Goal: Information Seeking & Learning: Check status

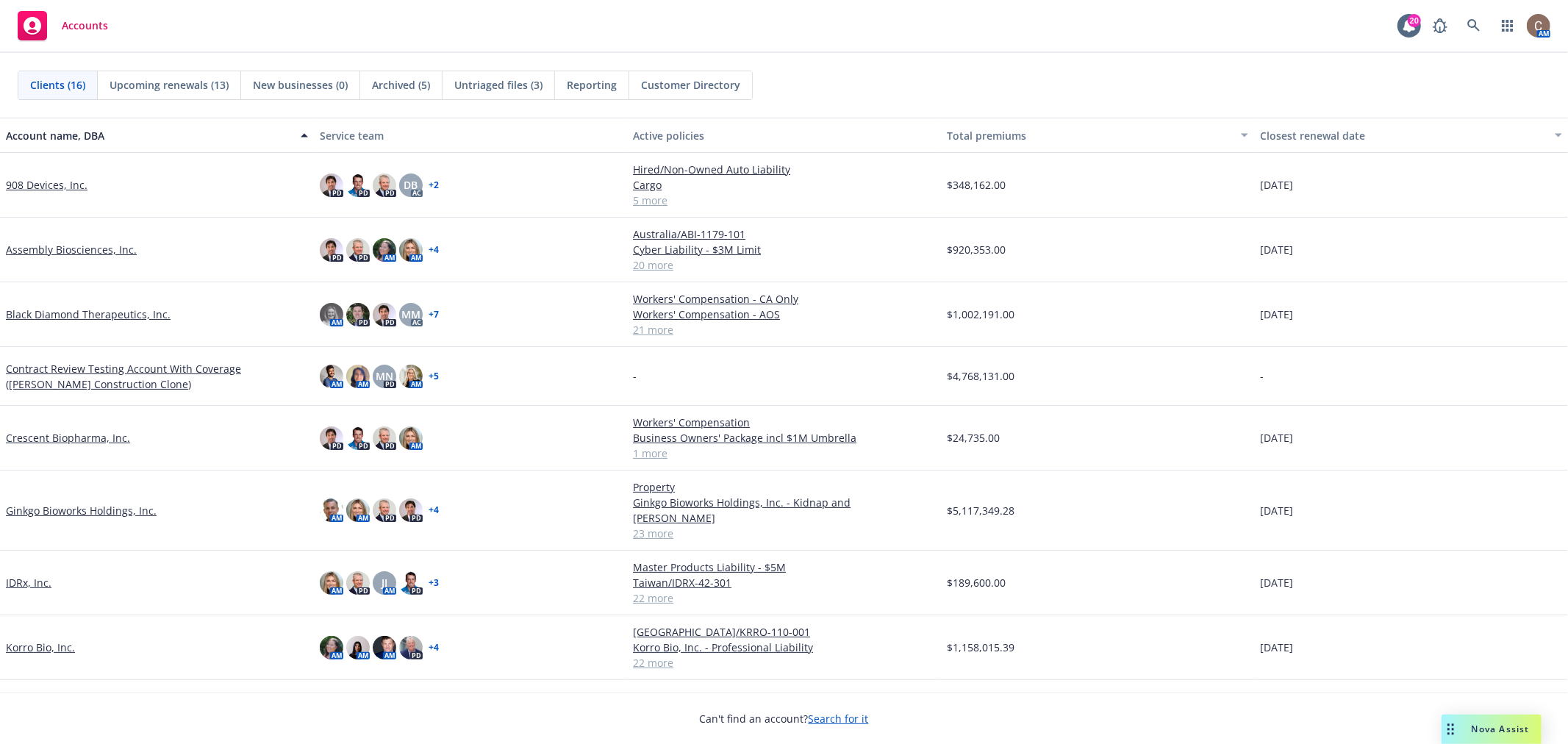
click at [78, 503] on link "Ginkgo Bioworks Holdings, Inc." at bounding box center [81, 510] width 151 height 15
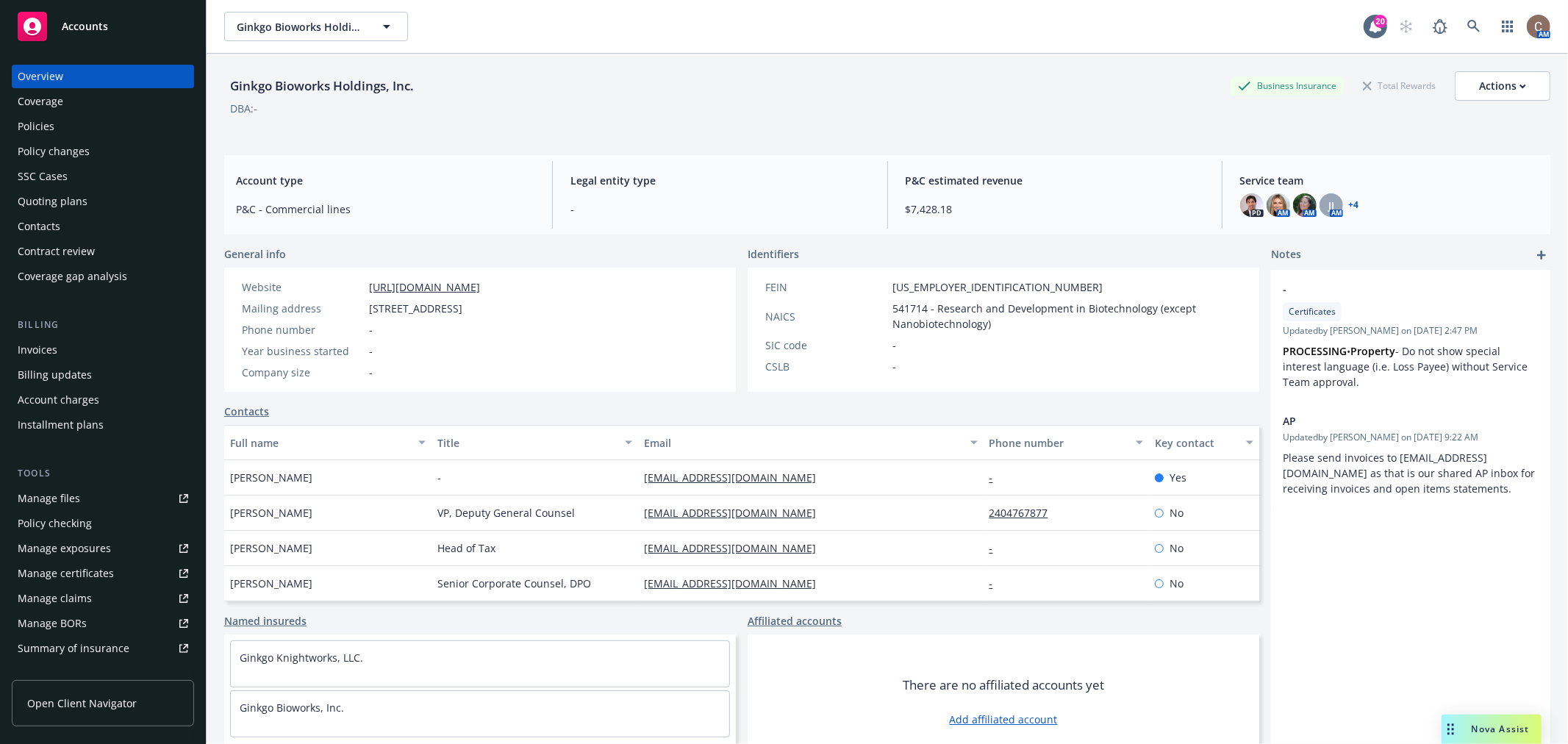
click at [66, 127] on div "Policies" at bounding box center [102, 125] width 170 height 23
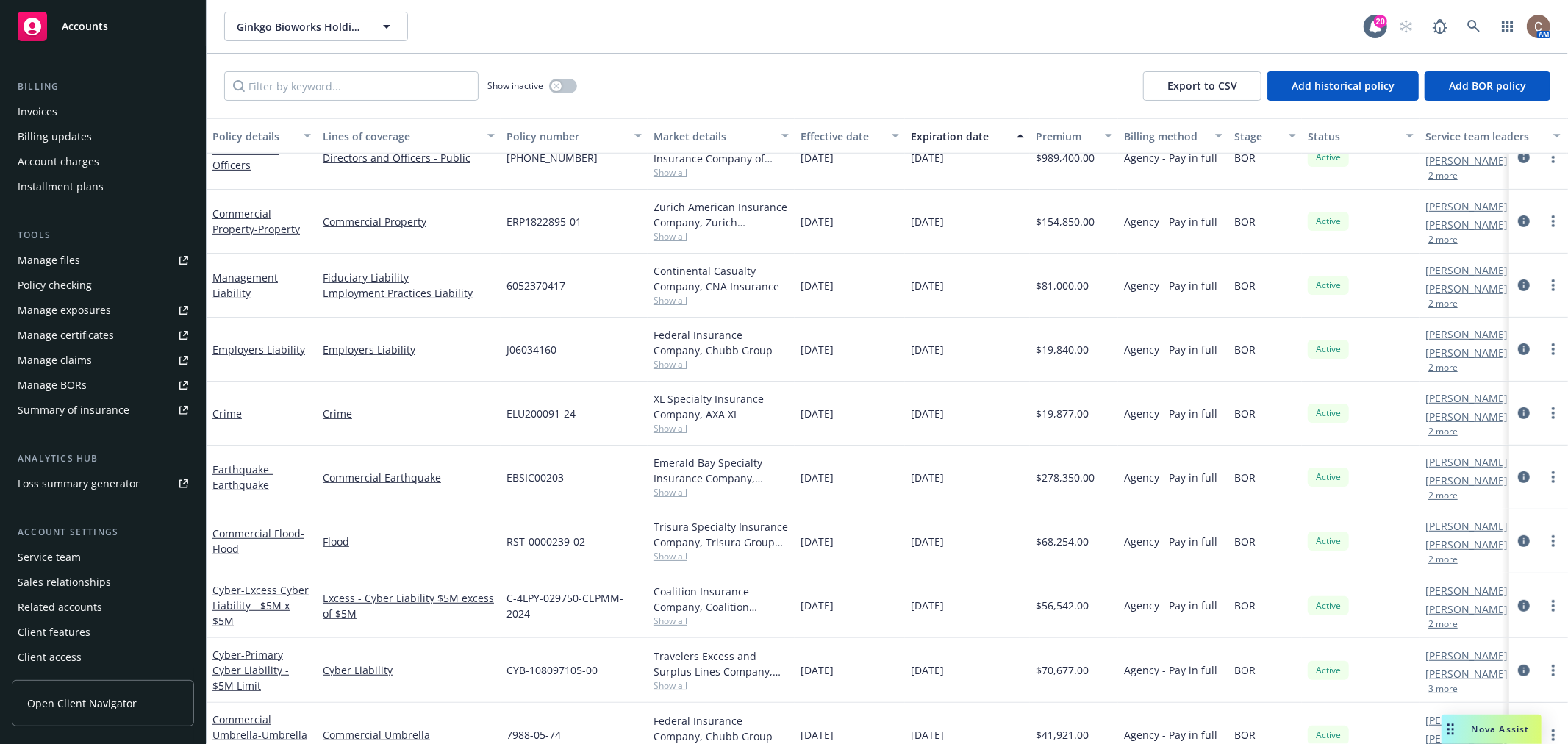
scroll to position [867, 0]
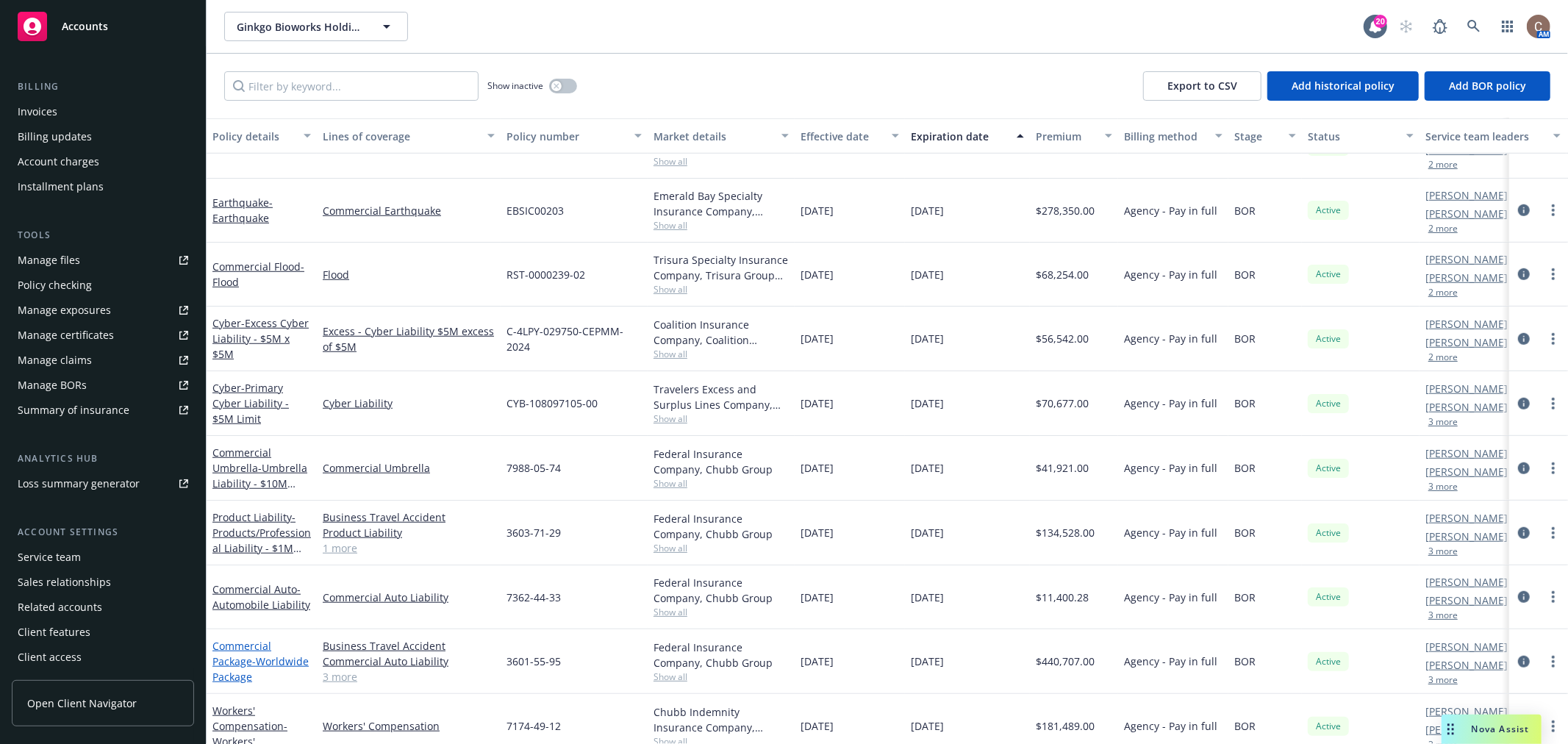
click at [250, 655] on link "Commercial Package - Worldwide Package" at bounding box center [261, 661] width 96 height 45
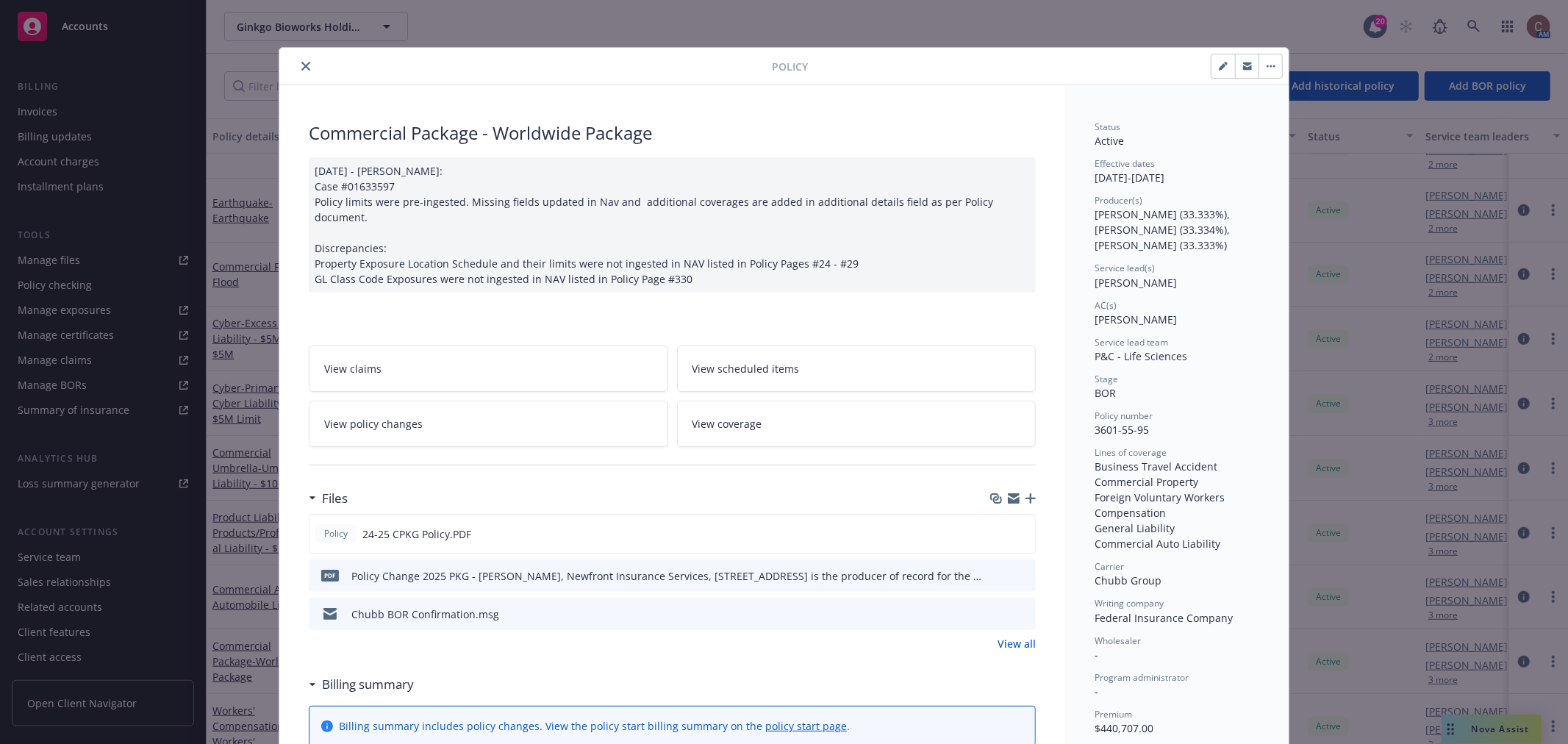
click at [297, 60] on button "close" at bounding box center [306, 66] width 18 height 18
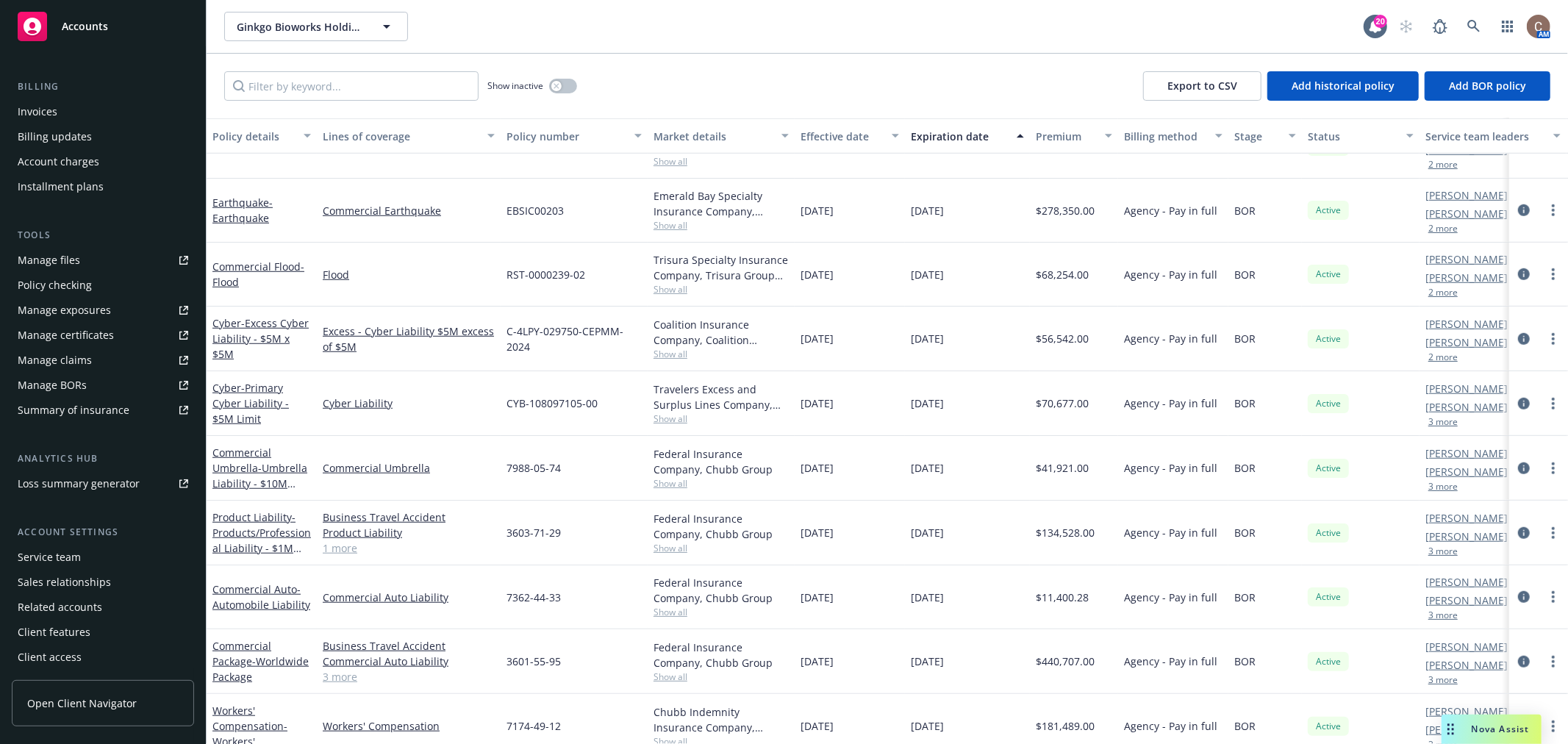
scroll to position [949, 0]
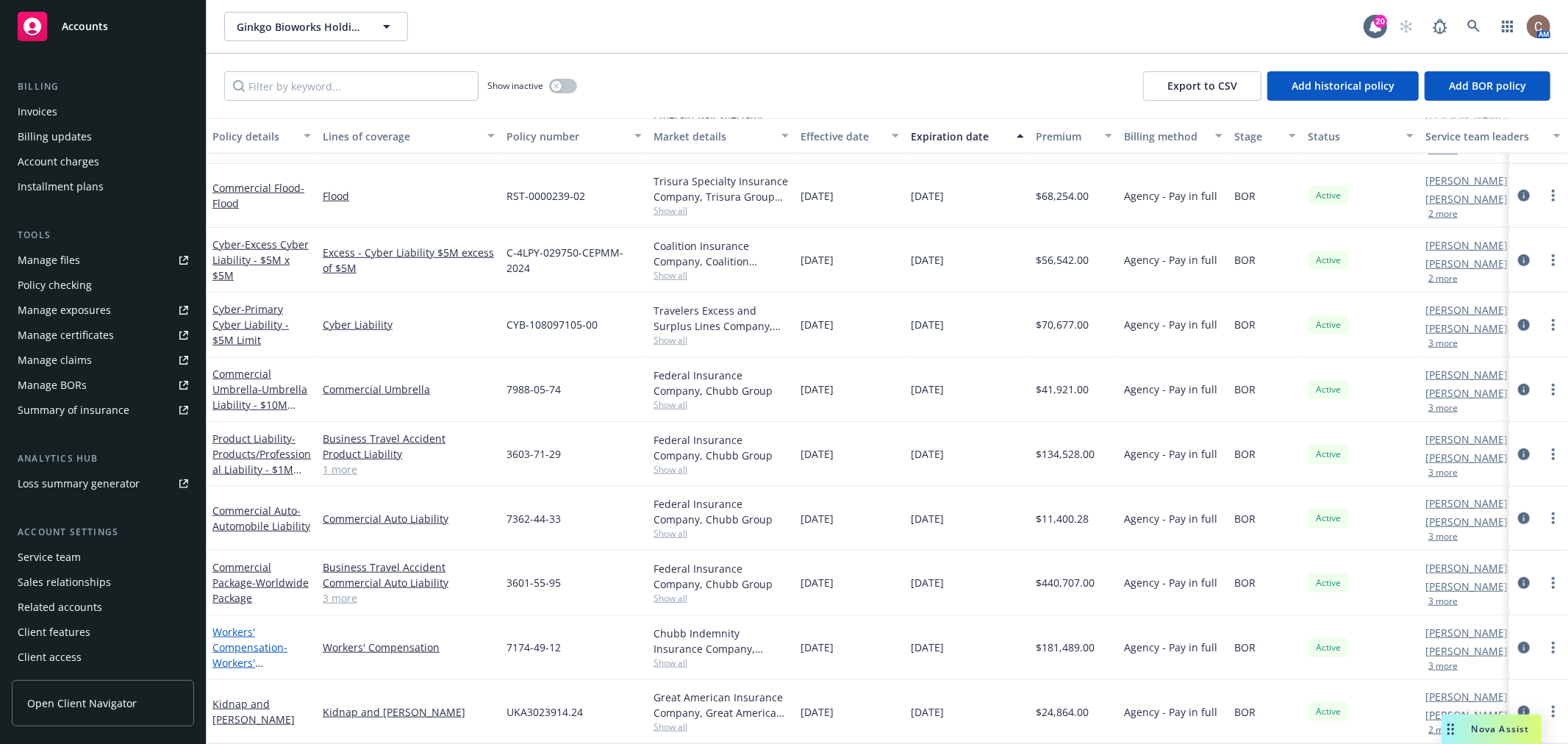
click at [241, 625] on link "Workers' Compensation - Workers' Compensation" at bounding box center [250, 654] width 75 height 60
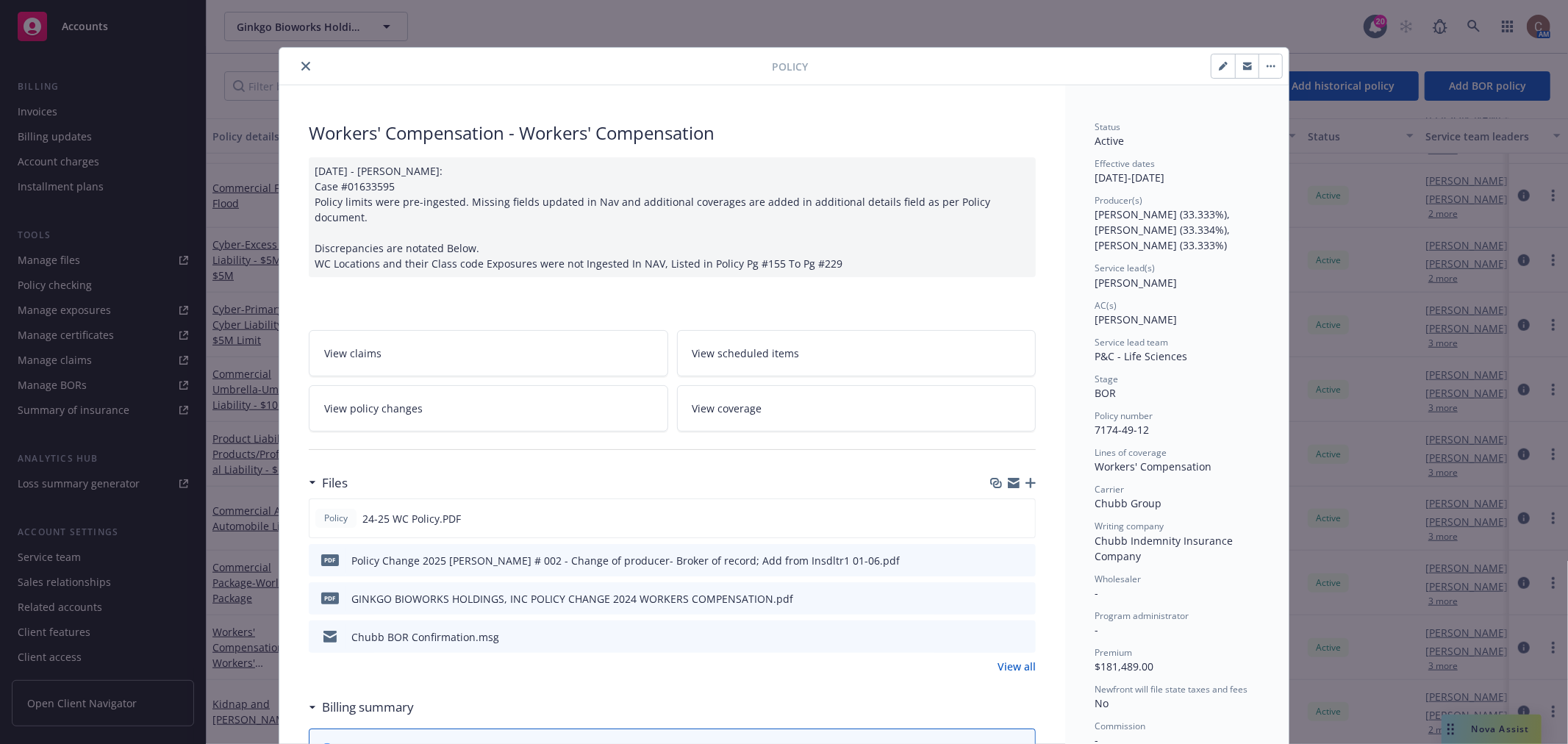
click at [302, 67] on icon "close" at bounding box center [305, 66] width 9 height 9
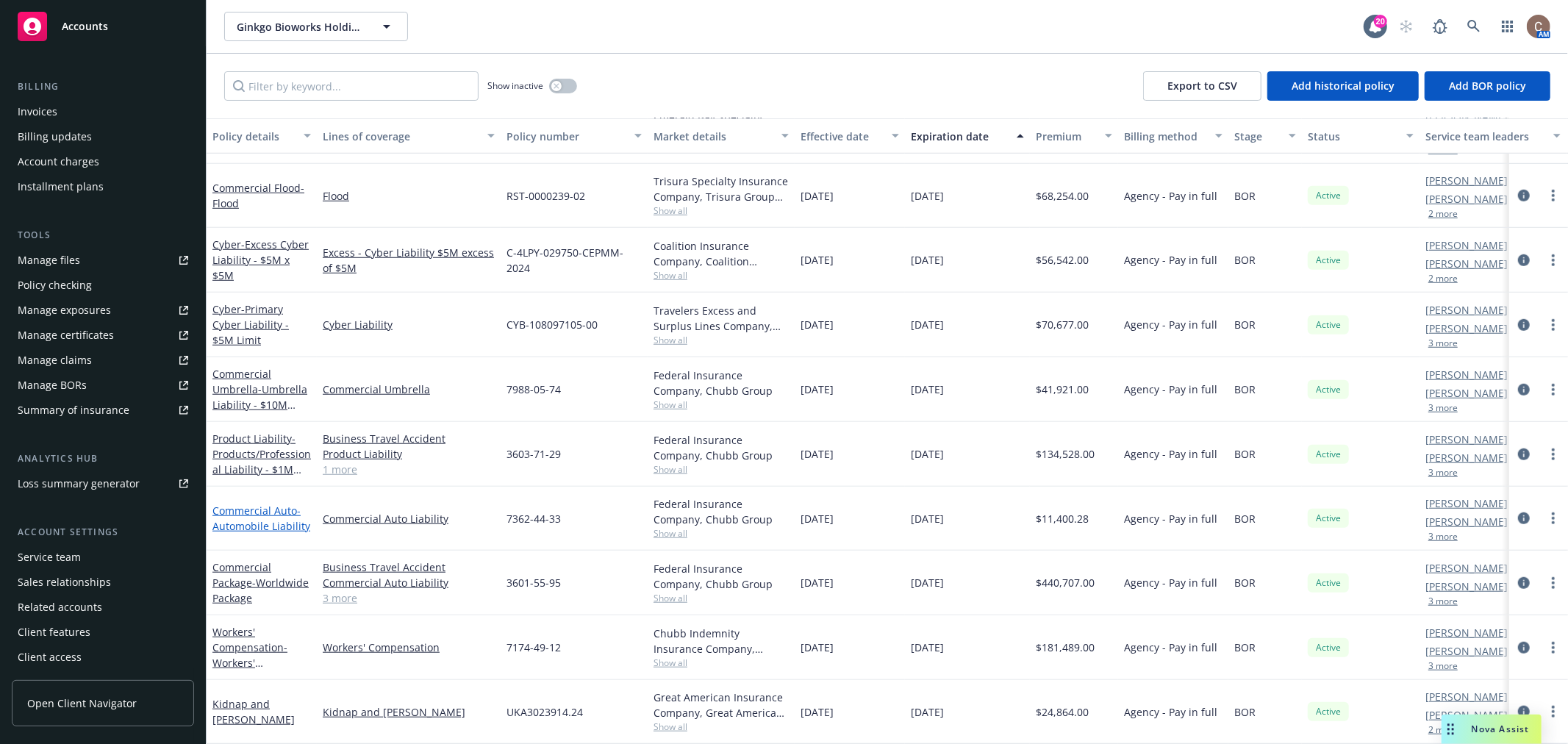
click at [301, 517] on span "- Automobile Liability" at bounding box center [261, 518] width 98 height 30
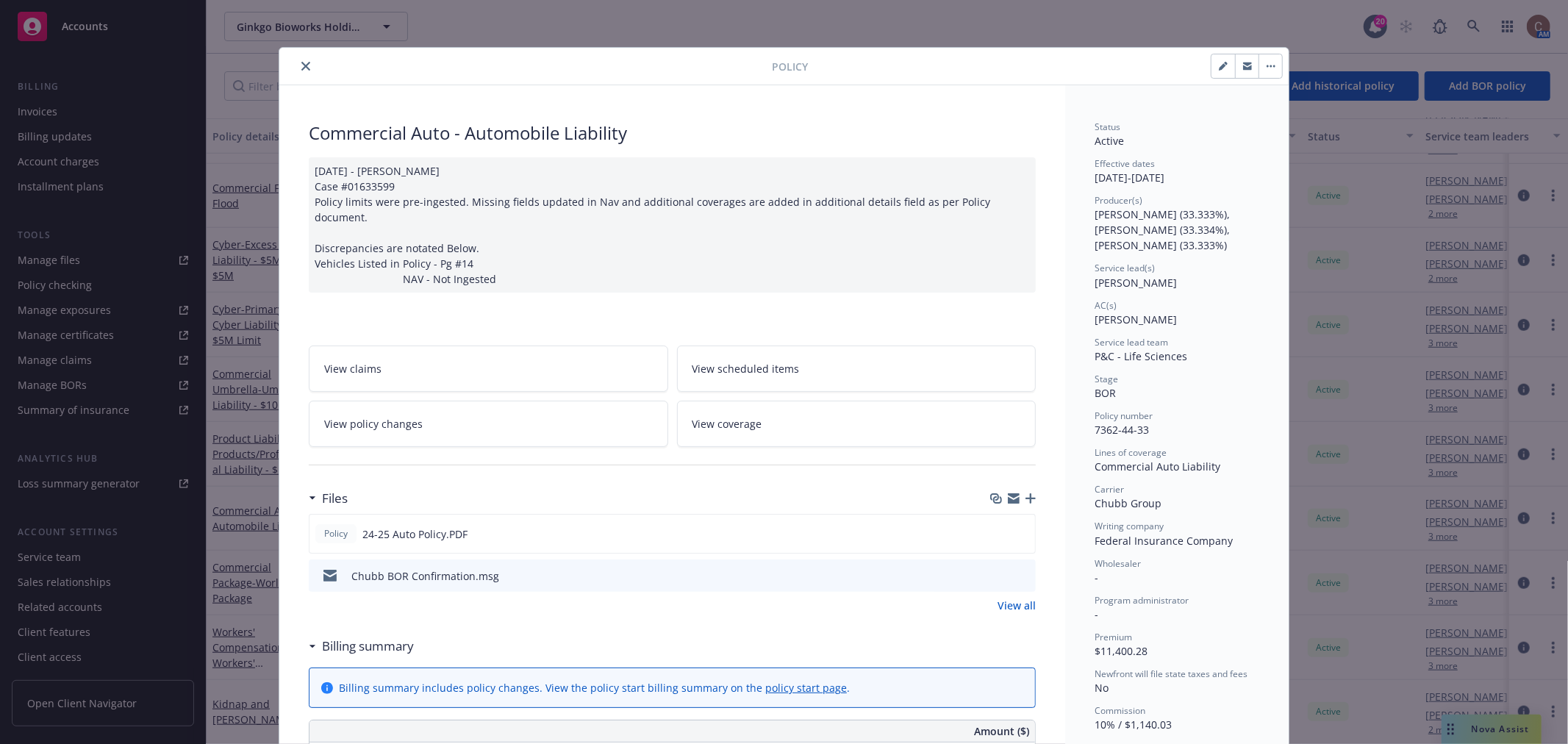
click at [302, 69] on icon "close" at bounding box center [305, 66] width 9 height 9
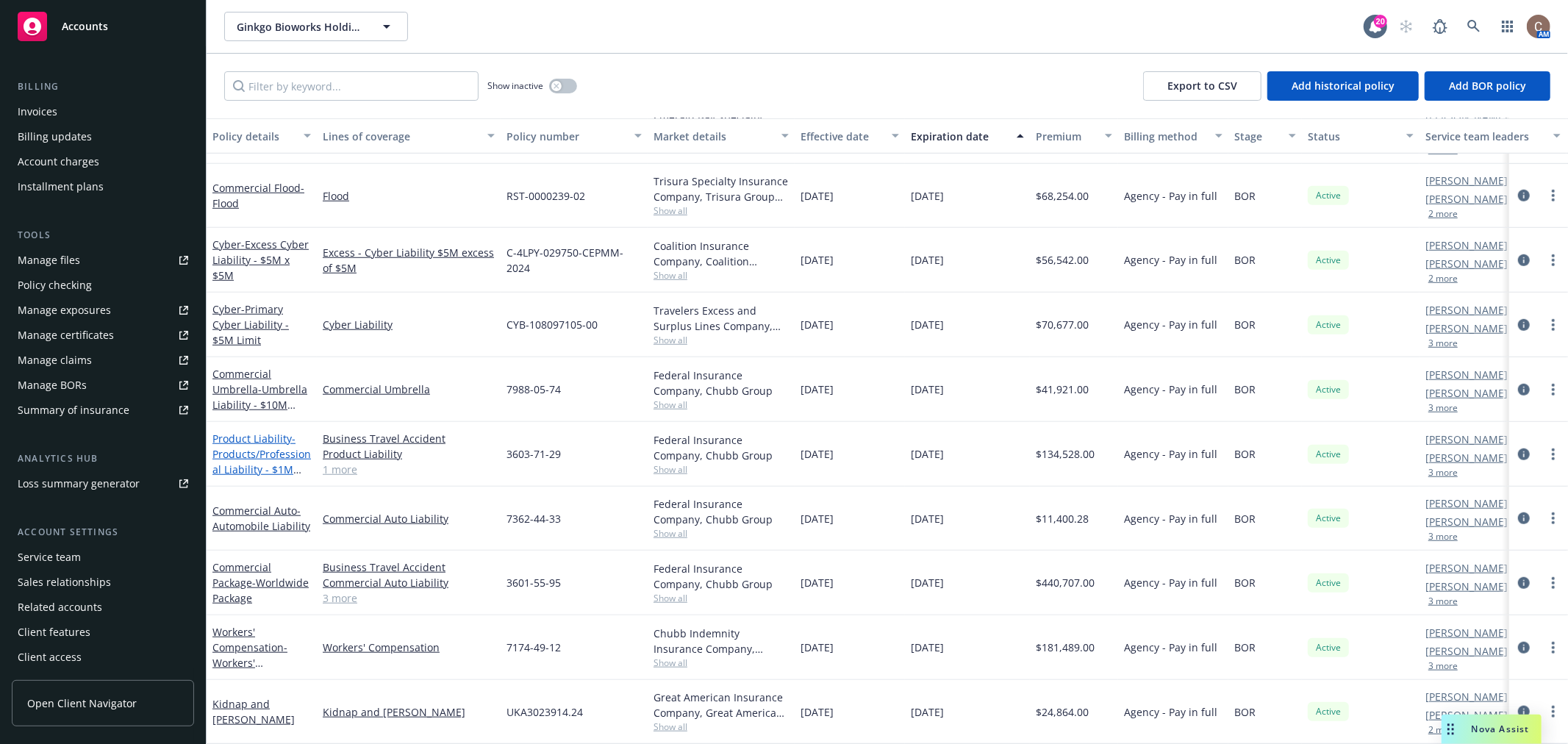
click at [263, 444] on span "- Products/Professional Liability - $1M Limit" at bounding box center [261, 461] width 98 height 60
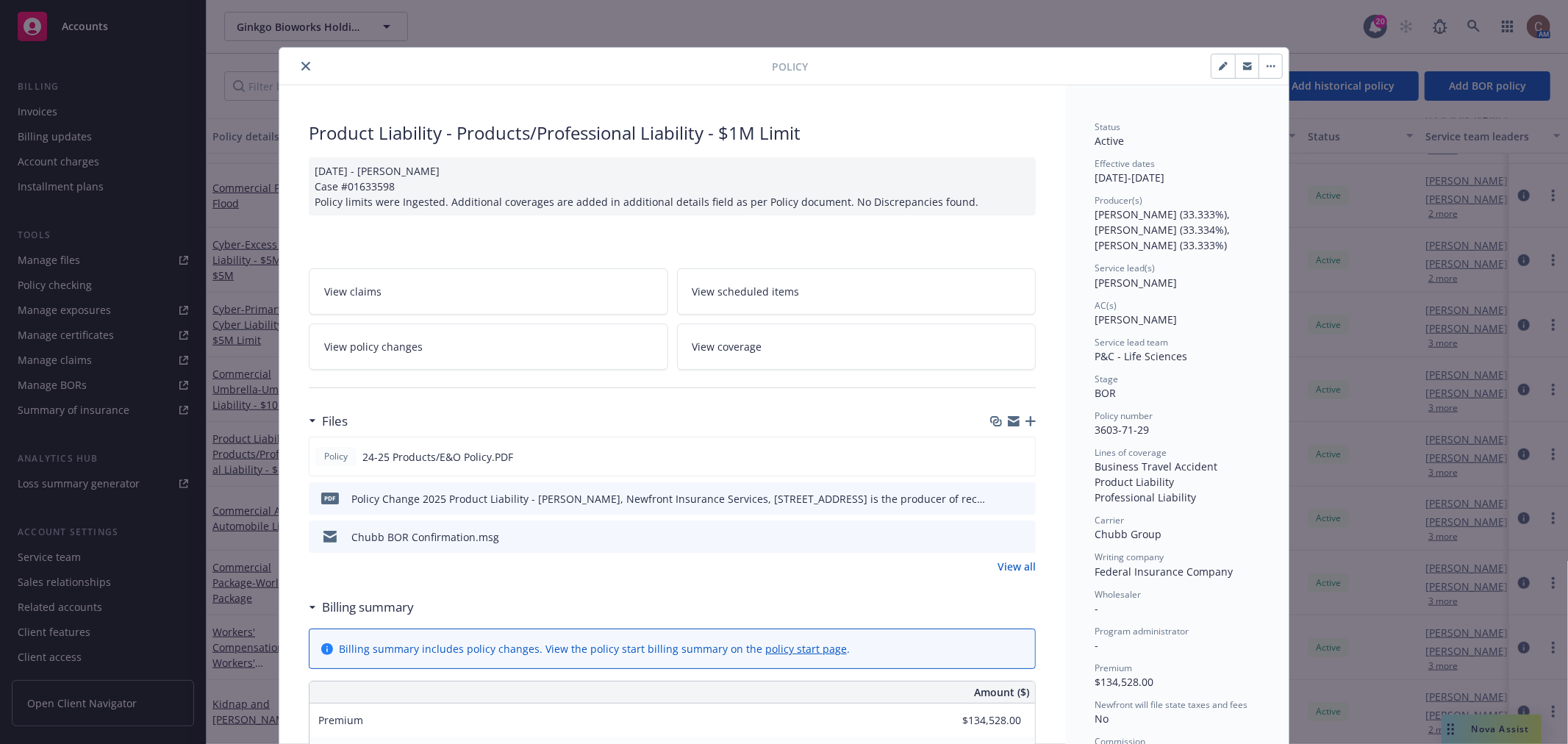
click at [301, 63] on icon "close" at bounding box center [305, 66] width 9 height 9
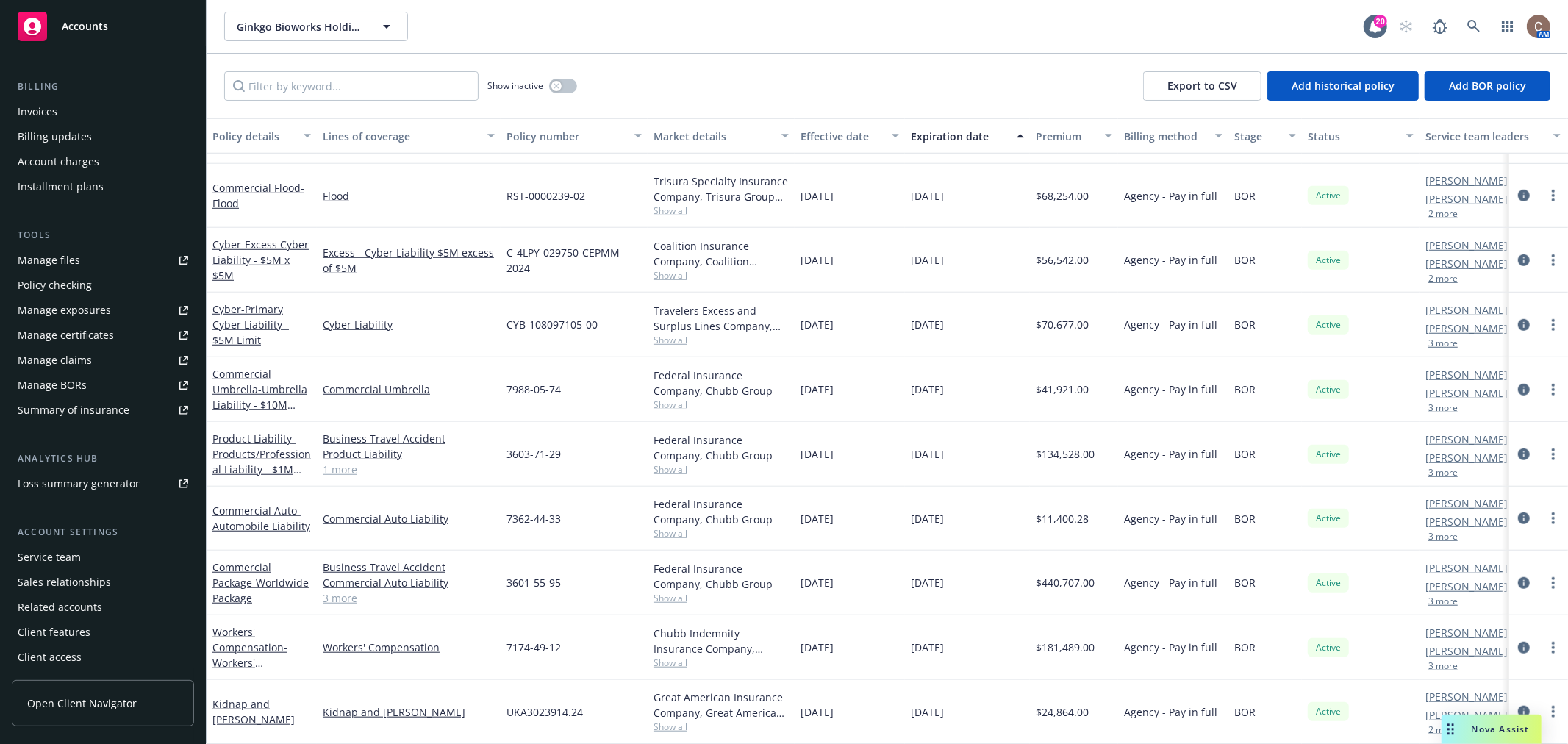
click at [754, 59] on div "Show inactive Export to CSV Add historical policy Add BOR policy" at bounding box center [886, 86] width 1361 height 65
click at [255, 367] on link "Commercial Umbrella - Umbrella Liability - $10M Limit" at bounding box center [260, 396] width 95 height 60
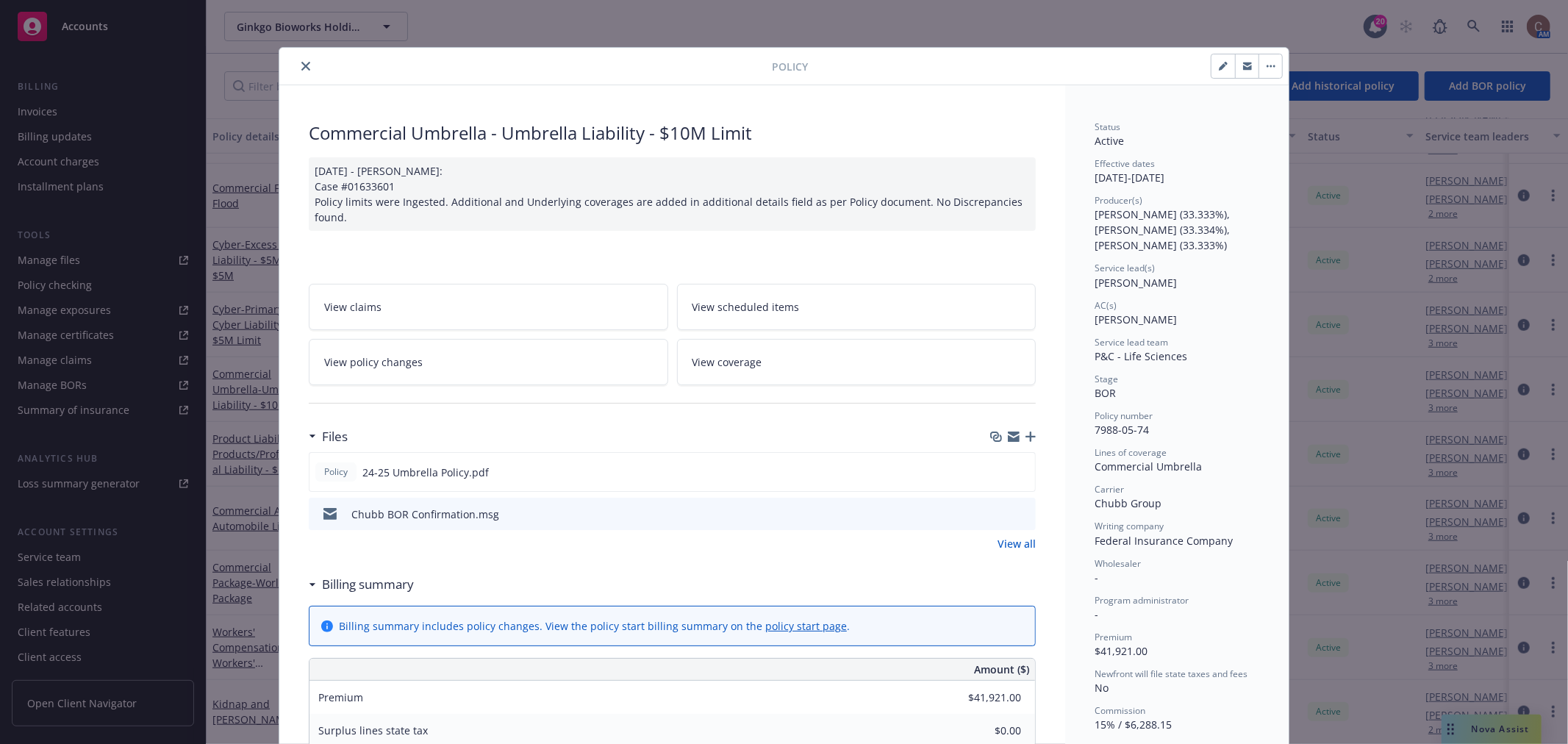
click at [301, 65] on icon "close" at bounding box center [305, 66] width 9 height 9
